Goal: Subscribe to service/newsletter

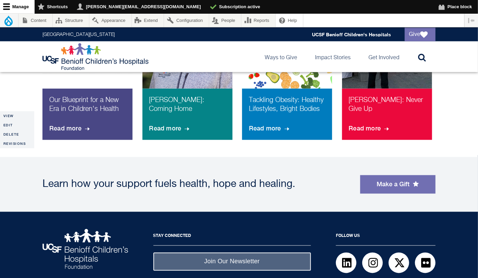
scroll to position [577, 0]
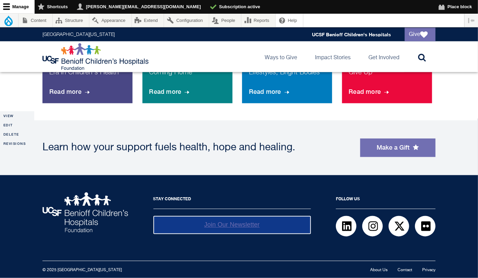
click at [237, 227] on link "Join Our Newsletter" at bounding box center [231, 225] width 157 height 18
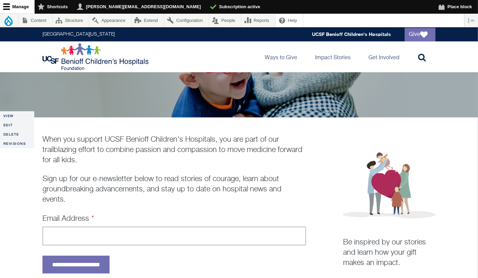
scroll to position [155, 0]
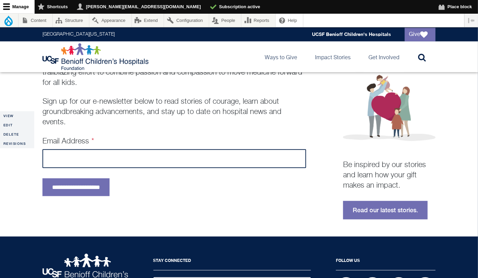
click at [103, 160] on input "Email Address" at bounding box center [173, 158] width 263 height 19
type input "*"
type input "**********"
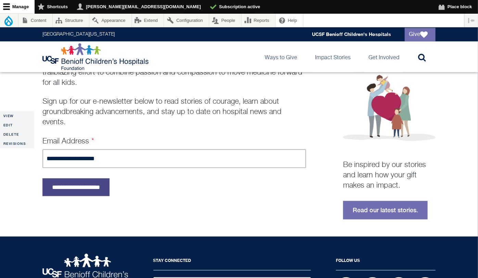
click at [96, 189] on input "**********" at bounding box center [75, 187] width 67 height 18
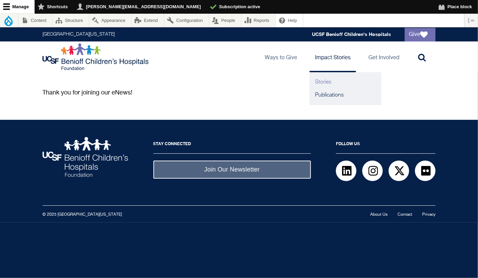
click at [324, 83] on link "Stories" at bounding box center [345, 82] width 72 height 13
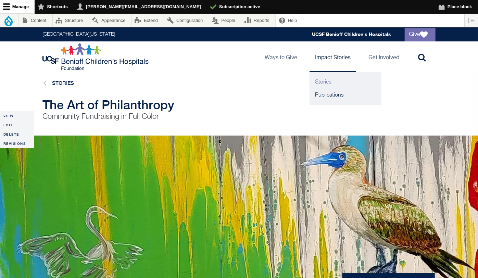
click at [324, 80] on link "Stories" at bounding box center [345, 82] width 72 height 13
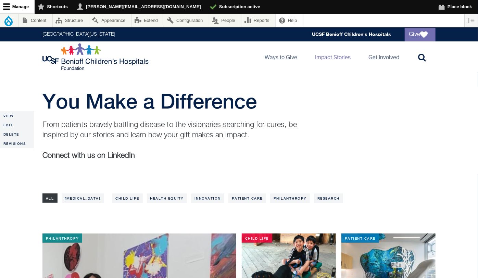
click at [63, 57] on img at bounding box center [96, 56] width 108 height 27
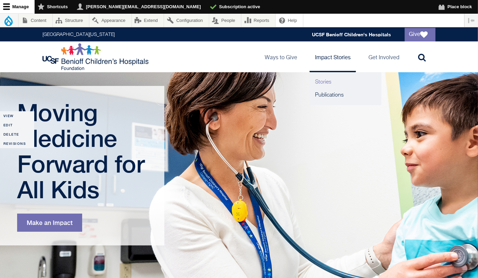
click at [324, 83] on link "Stories" at bounding box center [345, 82] width 72 height 13
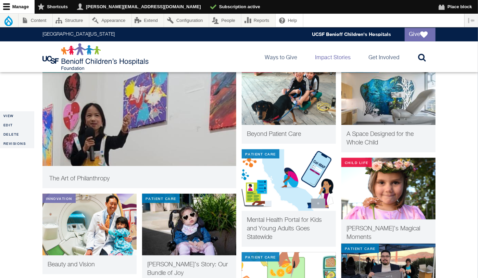
scroll to position [180, 0]
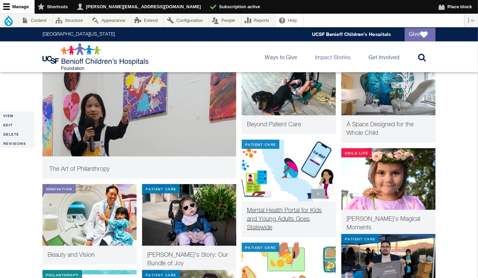
click at [275, 211] on span "Mental Health Portal for Kids and Young Adults Goes Statewide" at bounding box center [284, 218] width 75 height 23
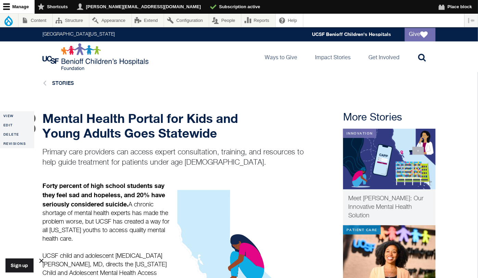
click at [41, 261] on icon at bounding box center [41, 260] width 3 height 3
click at [102, 65] on img at bounding box center [96, 56] width 108 height 27
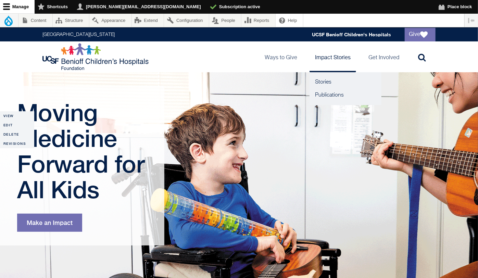
click at [332, 57] on link "Impact Stories" at bounding box center [332, 56] width 47 height 31
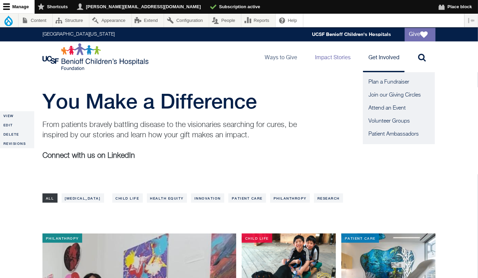
click at [384, 59] on link "Get Involved" at bounding box center [384, 56] width 42 height 31
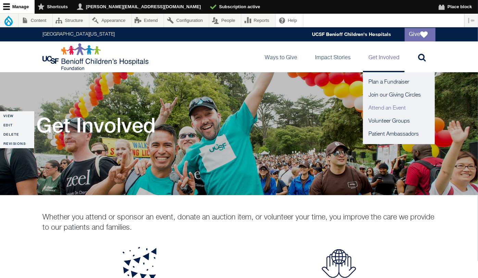
click at [390, 107] on link "Attend an Event" at bounding box center [399, 108] width 72 height 13
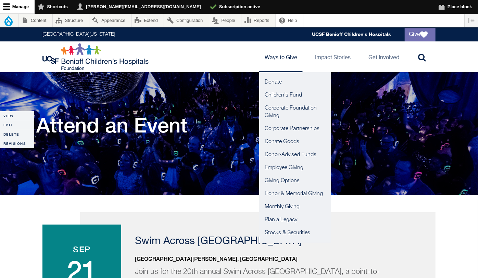
click at [283, 54] on link "Ways to Give" at bounding box center [280, 56] width 43 height 31
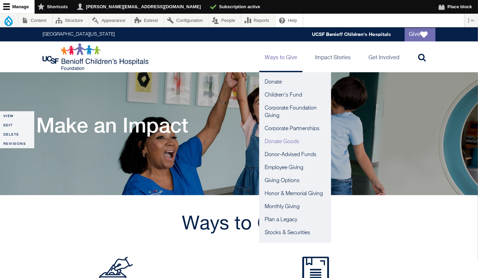
click at [289, 140] on link "Donate Goods" at bounding box center [295, 141] width 72 height 13
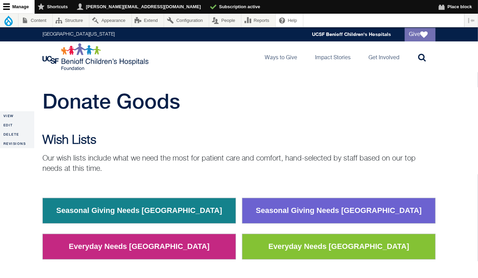
click at [239, 173] on p "Our wish lists include what we need the most for patient care and comfort, hand…" at bounding box center [238, 163] width 393 height 21
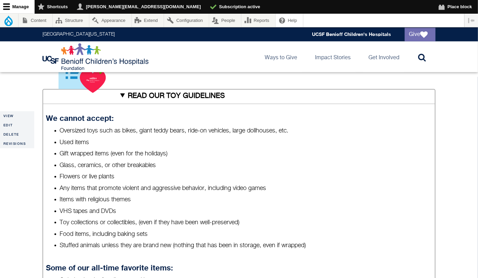
scroll to position [269, 0]
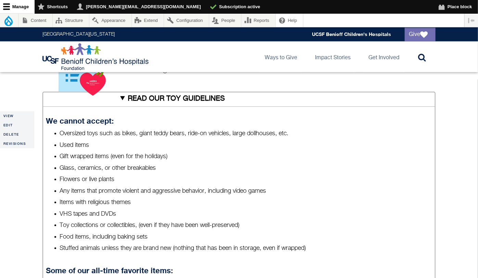
click at [120, 98] on summary "READ OUR TOY GUIDELINES" at bounding box center [238, 99] width 393 height 15
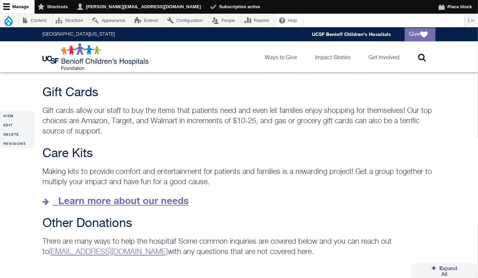
scroll to position [473, 0]
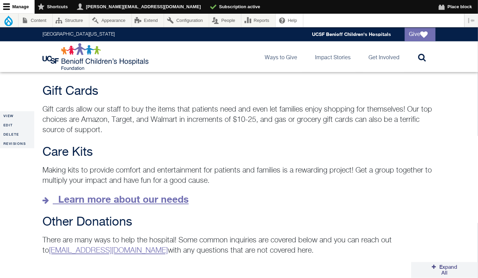
click at [111, 194] on strong "Learn more about our needs" at bounding box center [123, 199] width 130 height 11
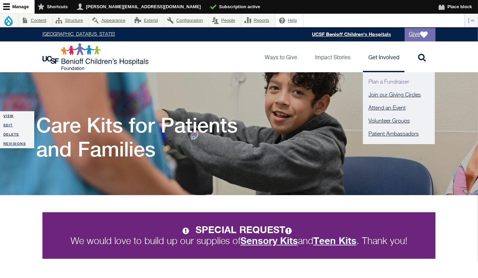
click at [386, 81] on link "Plan a Fundraiser" at bounding box center [399, 82] width 72 height 13
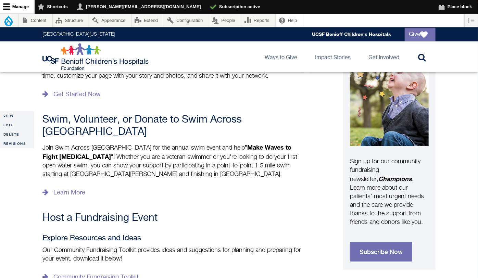
scroll to position [211, 0]
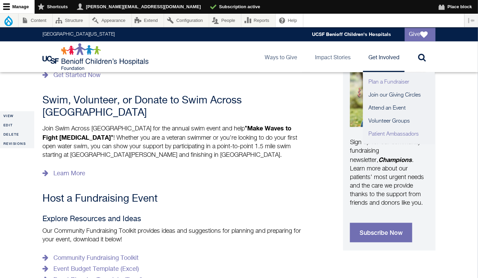
click at [396, 132] on link "Patient Ambassadors" at bounding box center [399, 134] width 72 height 13
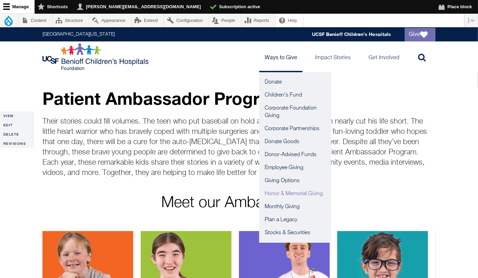
click at [287, 192] on link "Honor & Memorial Giving" at bounding box center [295, 193] width 72 height 13
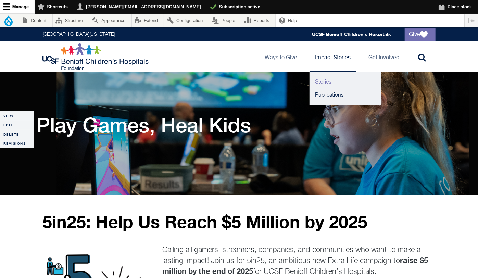
click at [322, 80] on link "Stories" at bounding box center [345, 82] width 72 height 13
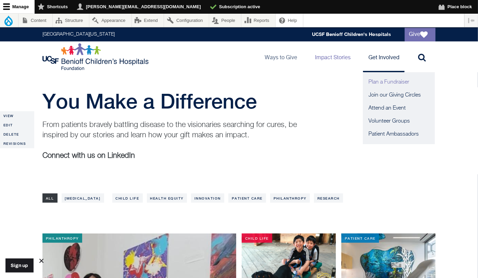
click at [387, 82] on link "Plan a Fundraiser" at bounding box center [399, 82] width 72 height 13
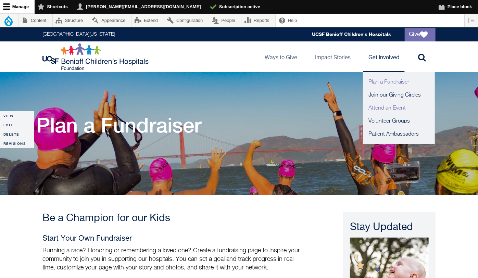
click at [386, 108] on link "Attend an Event" at bounding box center [399, 108] width 72 height 13
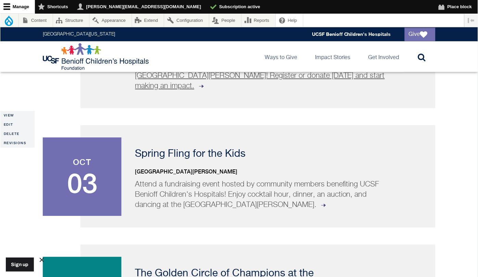
scroll to position [386, 0]
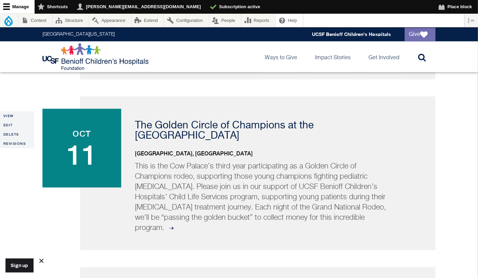
click at [26, 265] on button at bounding box center [19, 265] width 28 height 14
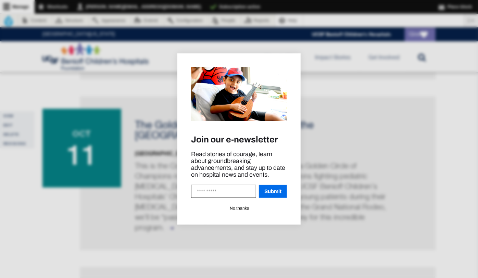
click at [313, 65] on div at bounding box center [239, 139] width 478 height 278
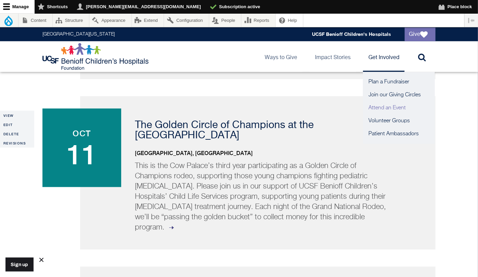
click at [385, 59] on link "Get Involved" at bounding box center [384, 56] width 42 height 31
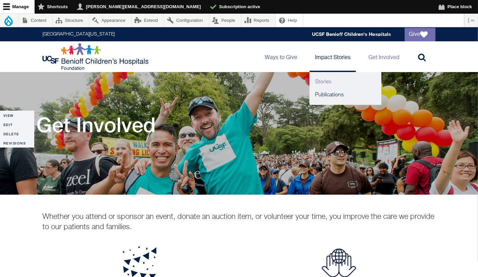
click at [324, 84] on link "Stories" at bounding box center [345, 82] width 72 height 13
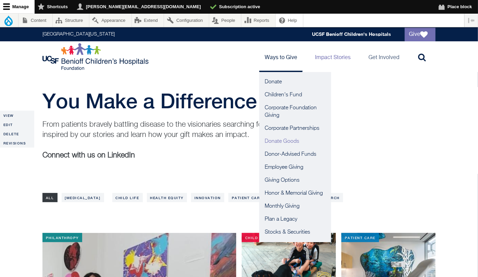
click at [298, 141] on link "Donate Goods" at bounding box center [295, 141] width 72 height 13
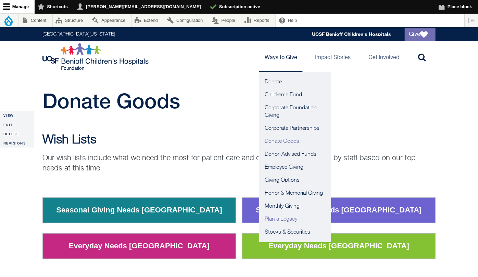
click at [285, 220] on link "Plan a Legacy" at bounding box center [295, 219] width 72 height 13
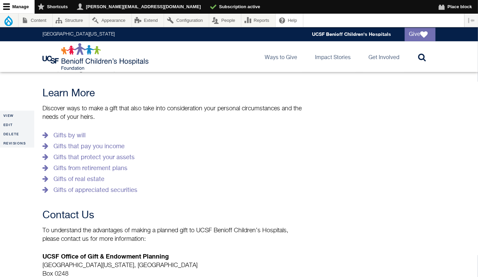
scroll to position [182, 0]
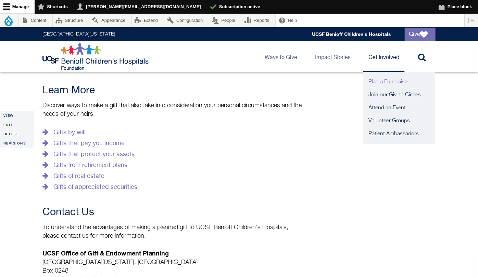
click at [383, 82] on link "Plan a Fundraiser" at bounding box center [399, 82] width 72 height 13
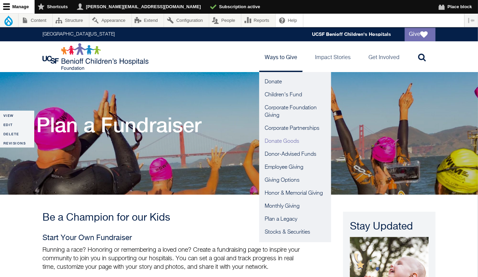
click at [282, 140] on link "Donate Goods" at bounding box center [295, 141] width 72 height 13
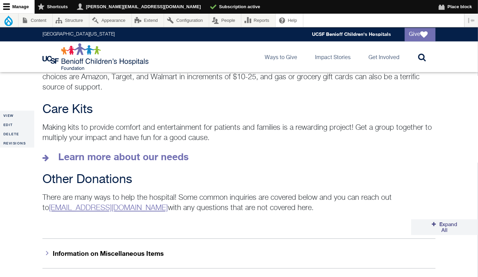
scroll to position [899, 0]
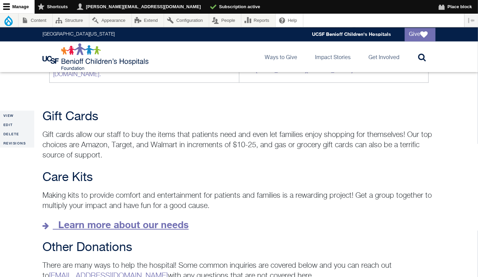
click at [153, 219] on strong "Learn more about our needs" at bounding box center [123, 224] width 130 height 11
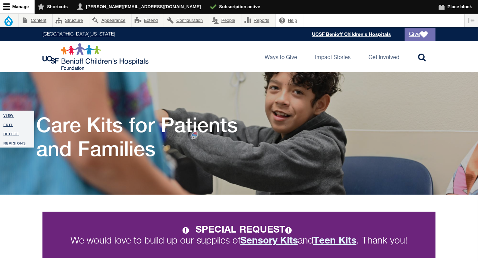
click at [60, 54] on img at bounding box center [96, 56] width 108 height 27
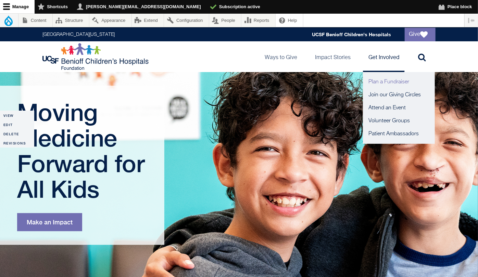
click at [379, 79] on link "Plan a Fundraiser" at bounding box center [399, 82] width 72 height 13
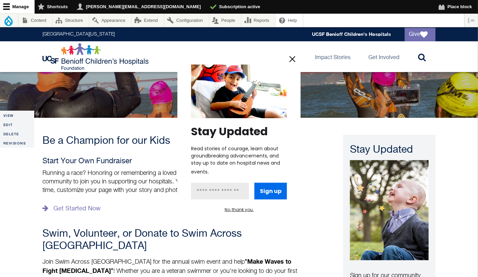
scroll to position [79, 0]
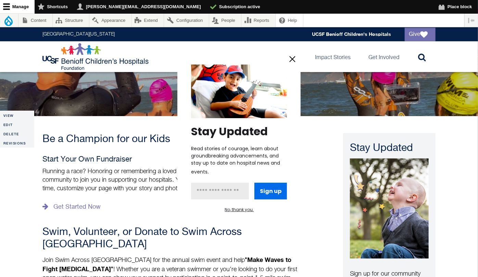
click at [229, 209] on button "No, thank you." at bounding box center [239, 210] width 29 height 6
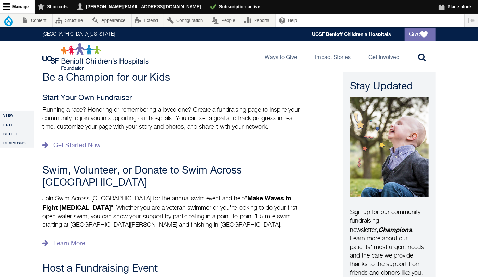
scroll to position [210, 0]
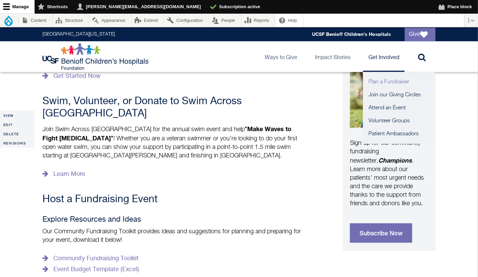
click at [378, 57] on link "Get Involved" at bounding box center [384, 56] width 42 height 31
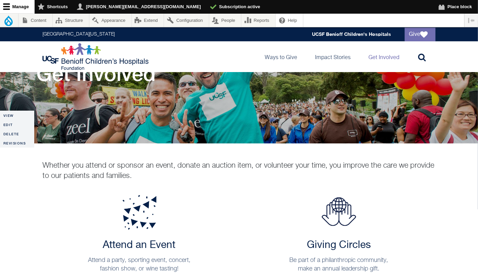
scroll to position [76, 0]
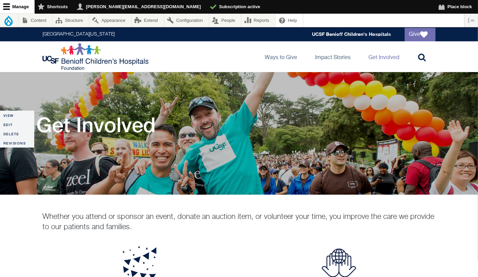
click at [84, 59] on img at bounding box center [96, 56] width 108 height 27
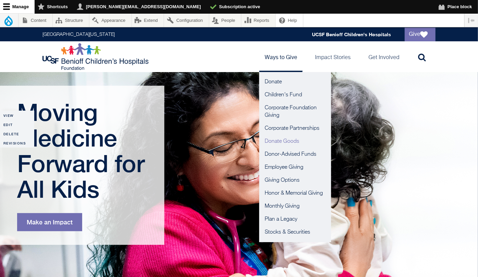
click at [280, 141] on link "Donate Goods" at bounding box center [295, 141] width 72 height 13
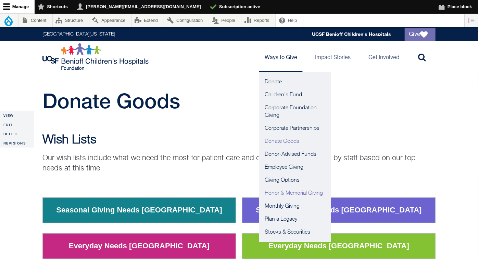
click at [291, 194] on link "Honor & Memorial Giving" at bounding box center [295, 193] width 72 height 13
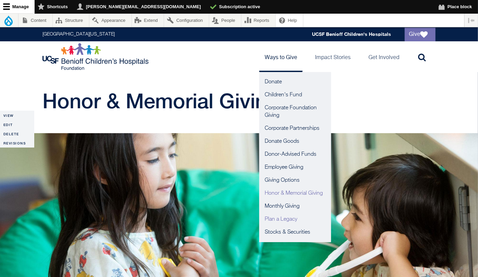
click at [294, 220] on link "Plan a Legacy" at bounding box center [295, 219] width 72 height 13
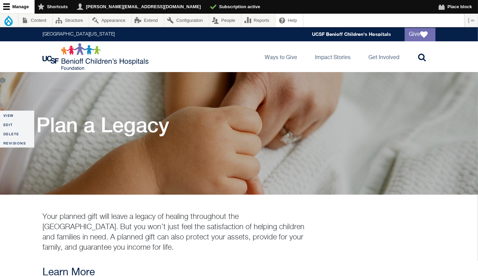
click at [64, 55] on img at bounding box center [96, 56] width 108 height 27
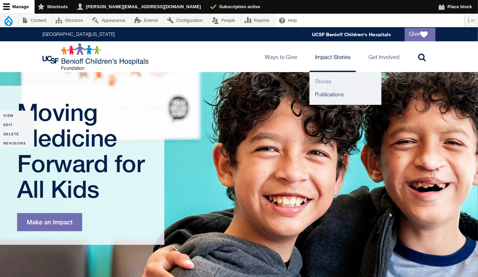
click at [325, 81] on link "Stories" at bounding box center [345, 82] width 72 height 13
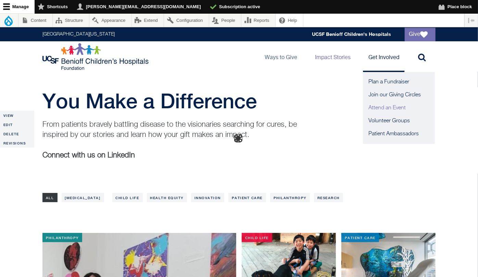
click at [377, 108] on link "Attend an Event" at bounding box center [399, 108] width 72 height 13
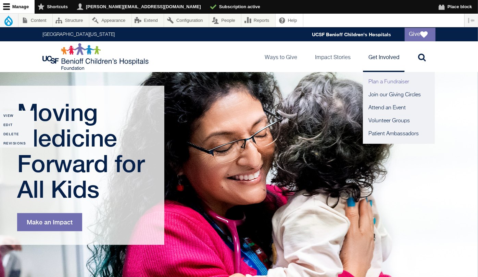
click at [380, 83] on link "Plan a Fundraiser" at bounding box center [399, 82] width 72 height 13
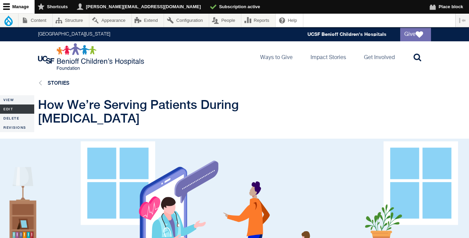
click at [12, 105] on link "Edit" at bounding box center [17, 109] width 34 height 9
